Goal: Find contact information: Find contact information

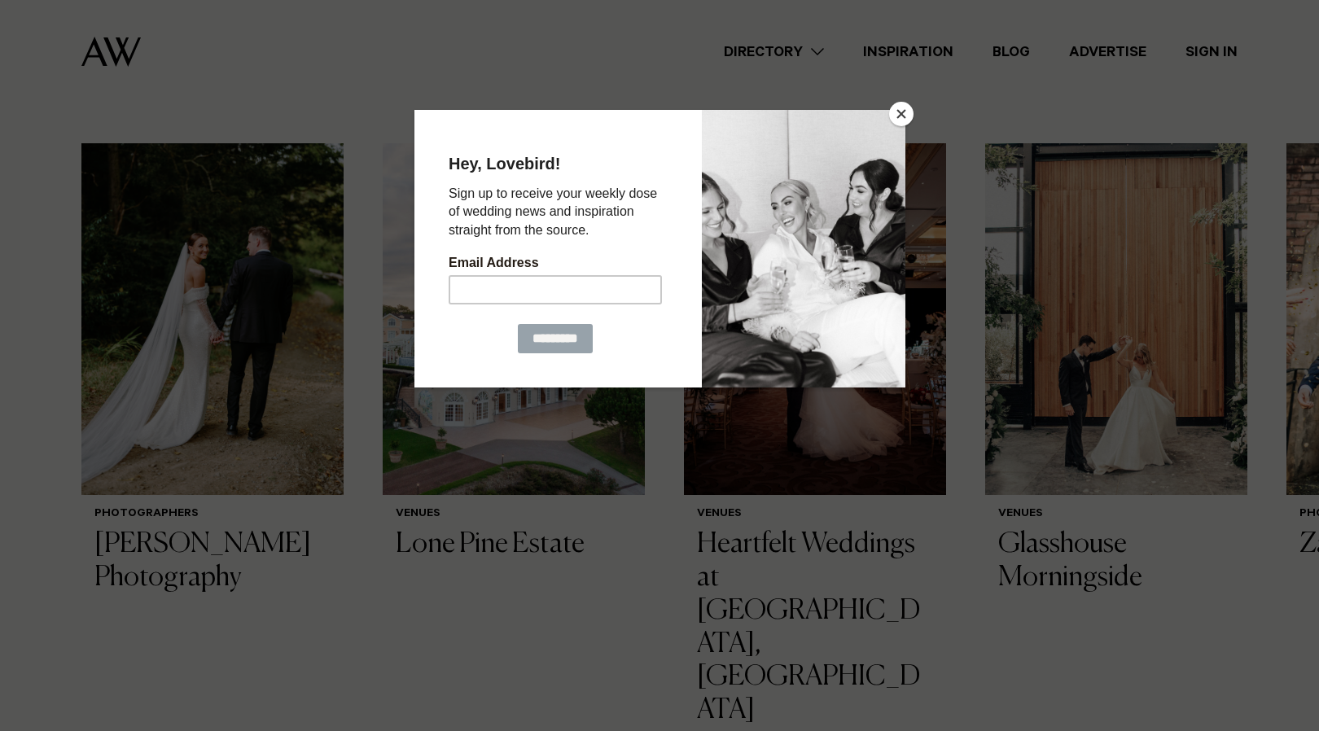
click at [898, 112] on button "Close" at bounding box center [901, 114] width 24 height 24
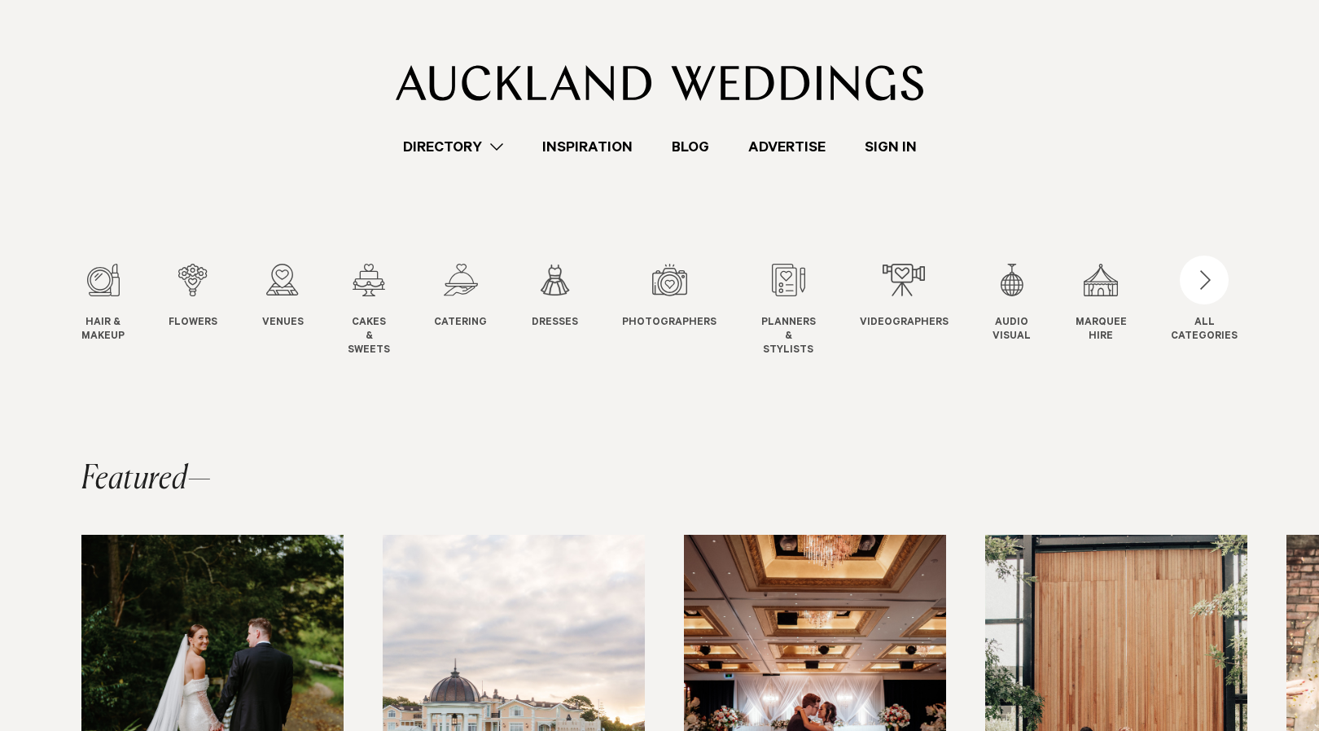
click at [434, 145] on link "Directory" at bounding box center [452, 147] width 139 height 22
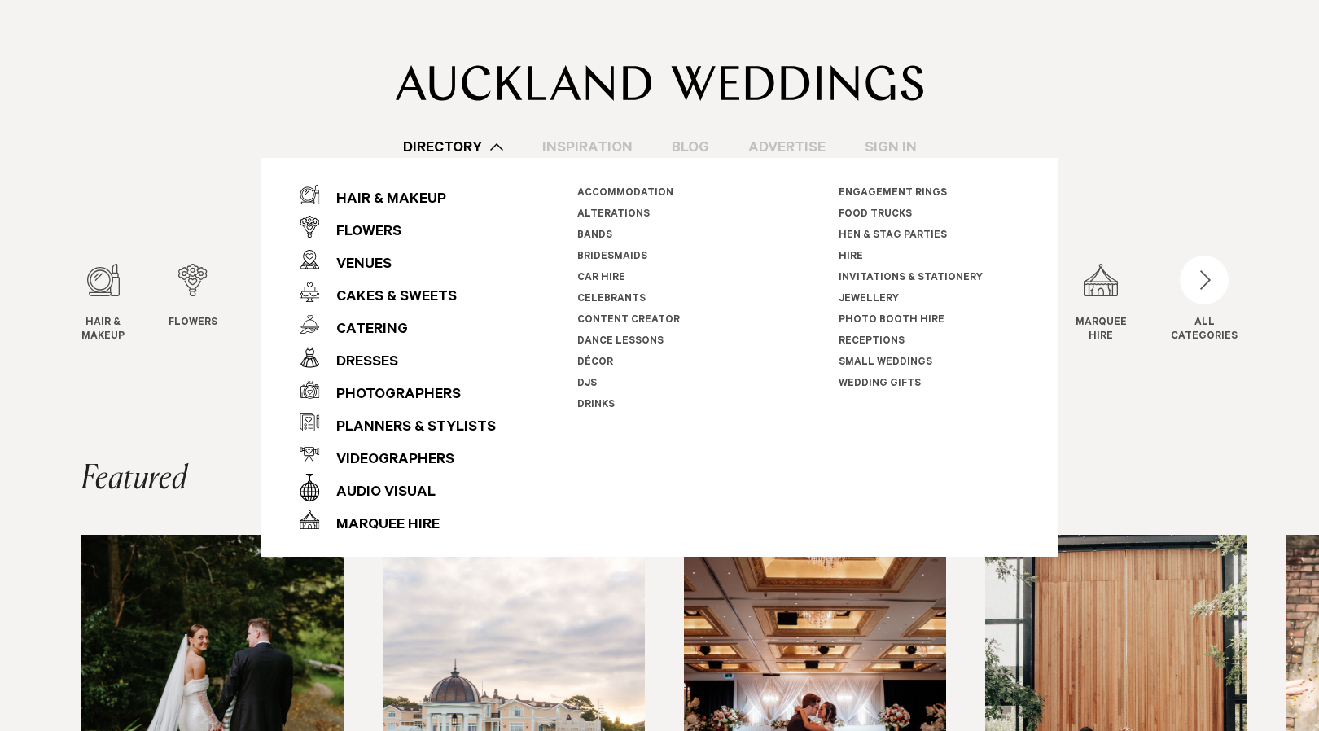
click at [604, 272] on li "Car Hire" at bounding box center [667, 278] width 181 height 21
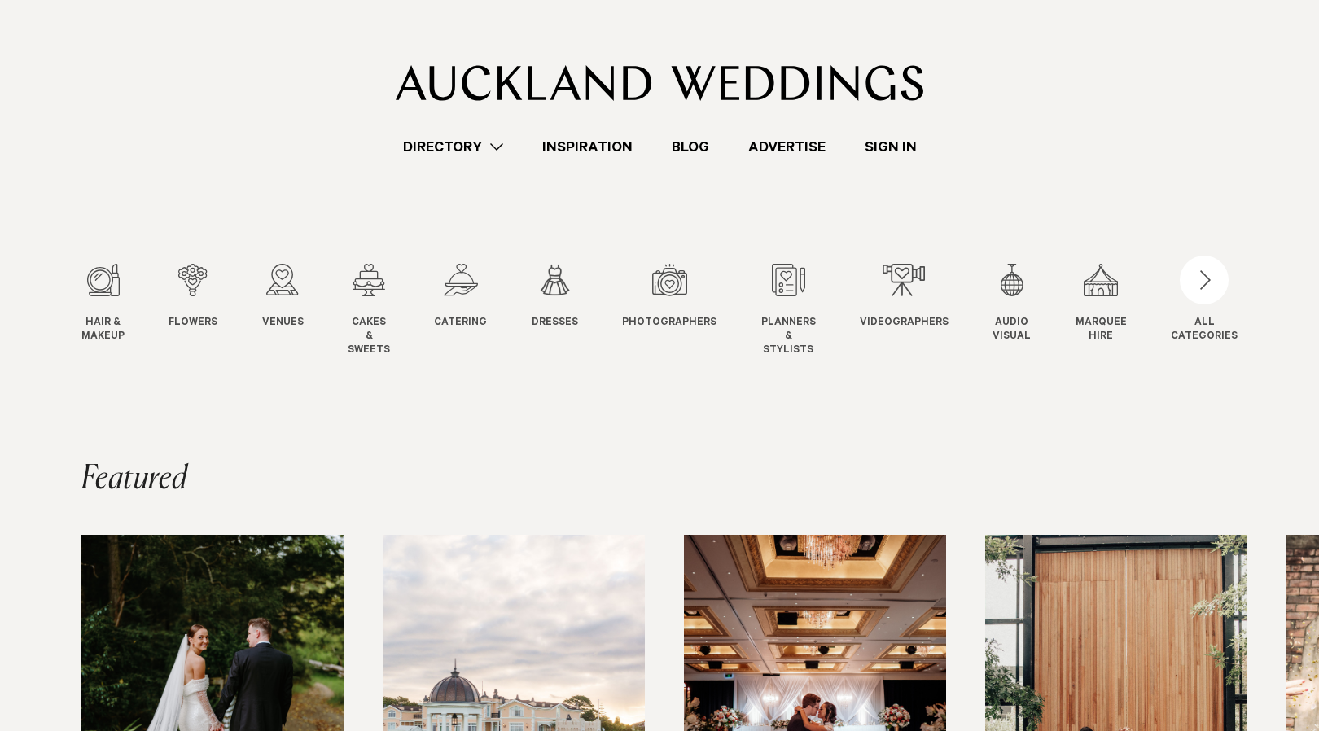
click at [488, 143] on link "Directory" at bounding box center [452, 147] width 139 height 22
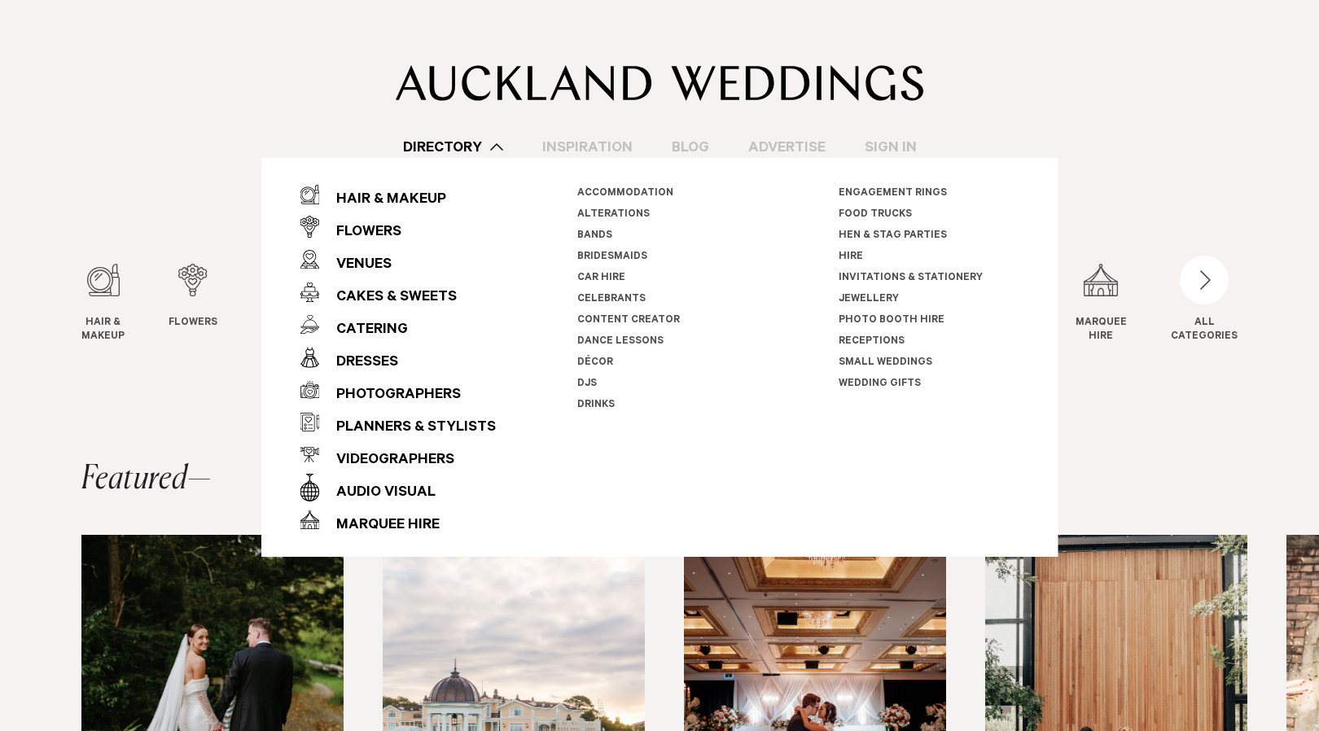
click at [602, 277] on link "Car Hire" at bounding box center [601, 278] width 48 height 11
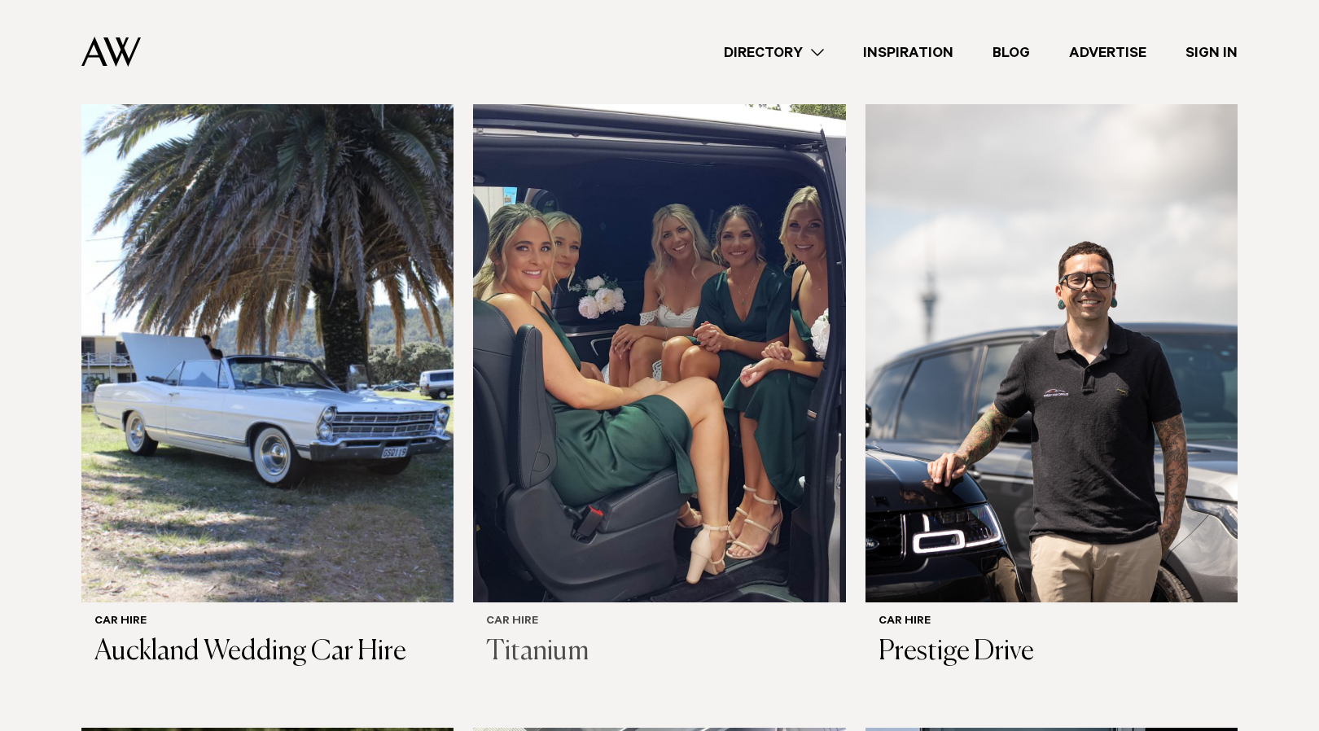
scroll to position [544, 0]
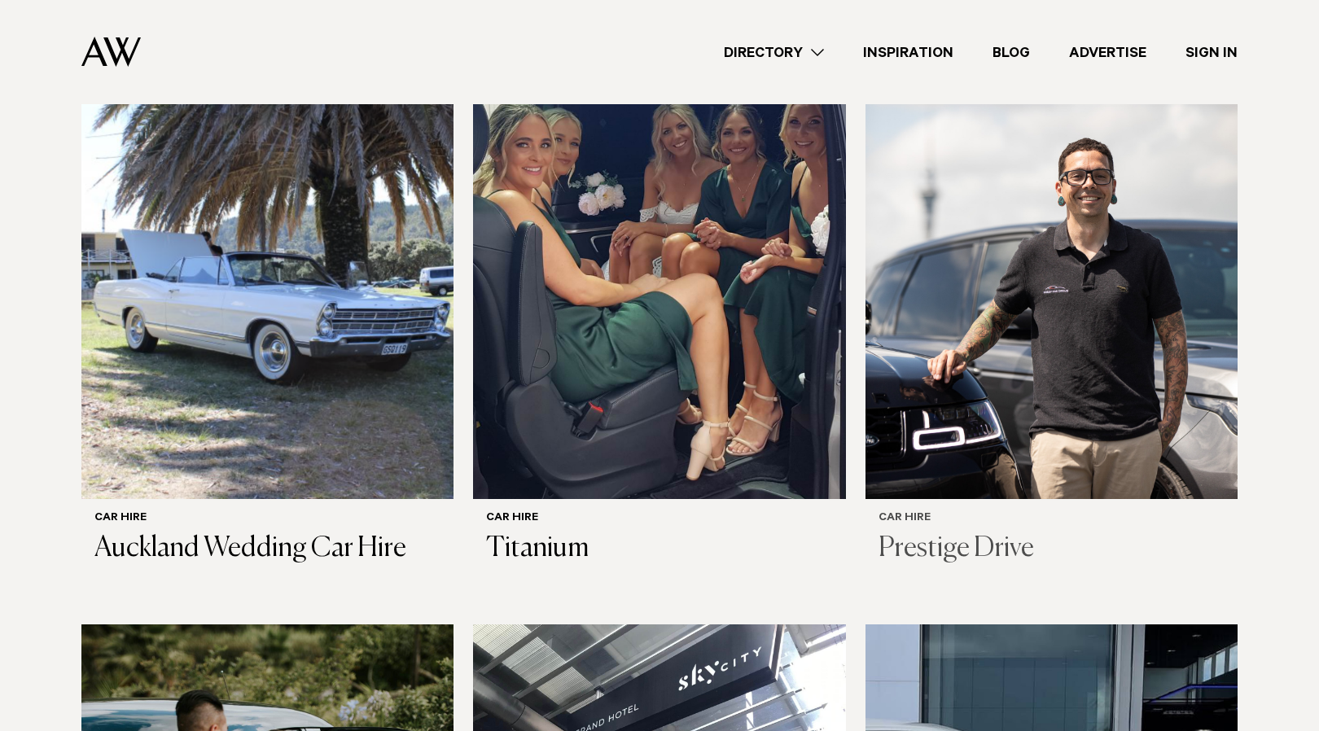
click at [1003, 545] on h3 "Prestige Drive" at bounding box center [1051, 548] width 346 height 33
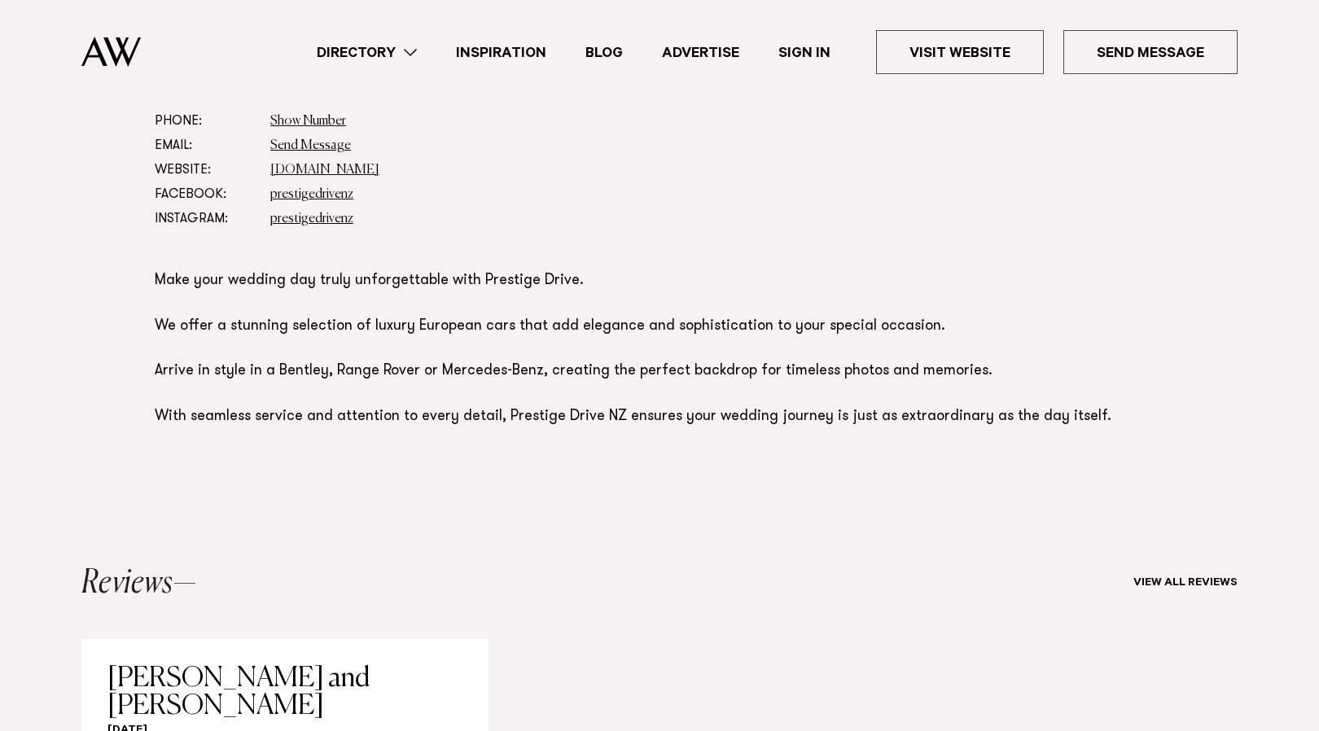
scroll to position [918, 0]
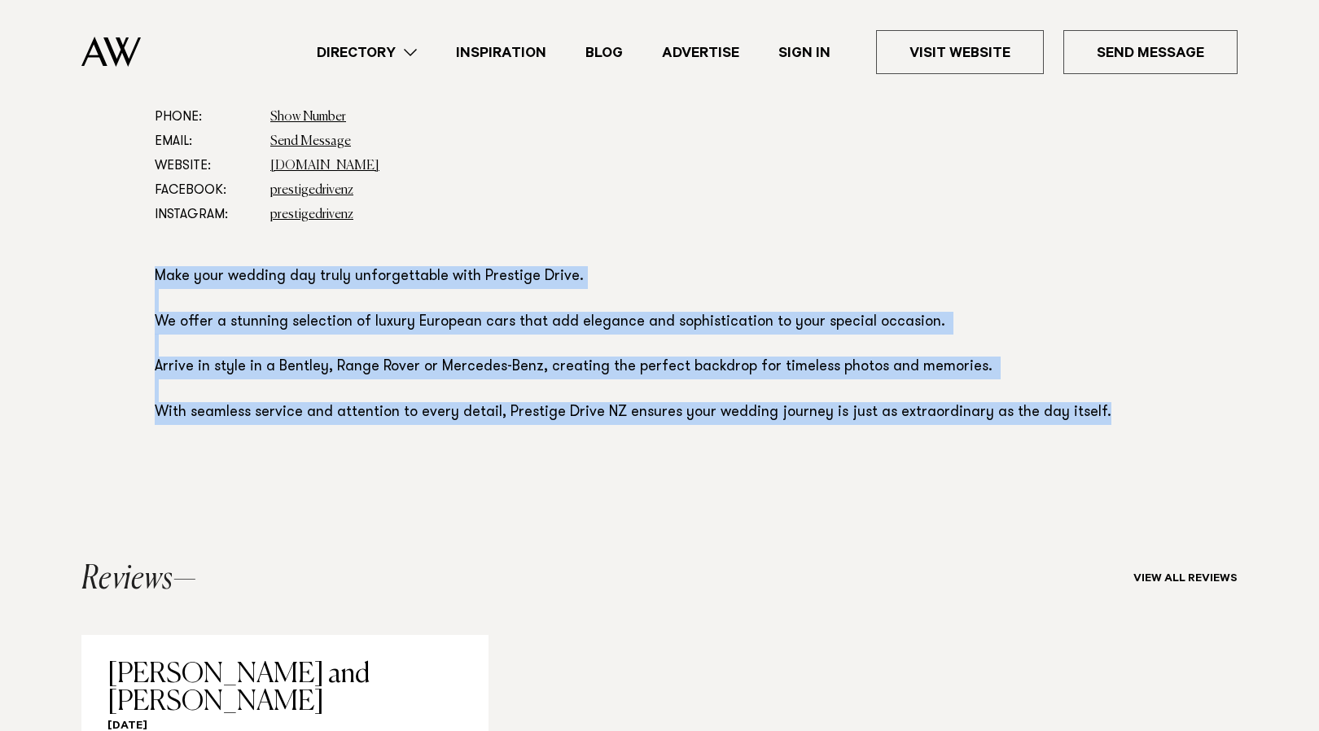
drag, startPoint x: 152, startPoint y: 274, endPoint x: 1087, endPoint y: 397, distance: 942.5
click at [1087, 397] on div "Phone: Show Number 0212737483 Email: Send Message Website: prestigedrive.co.nz …" at bounding box center [659, 299] width 1146 height 389
copy p "Make your wedding day truly unforgettable with Prestige Drive. We offer a stunn…"
